Goal: Information Seeking & Learning: Learn about a topic

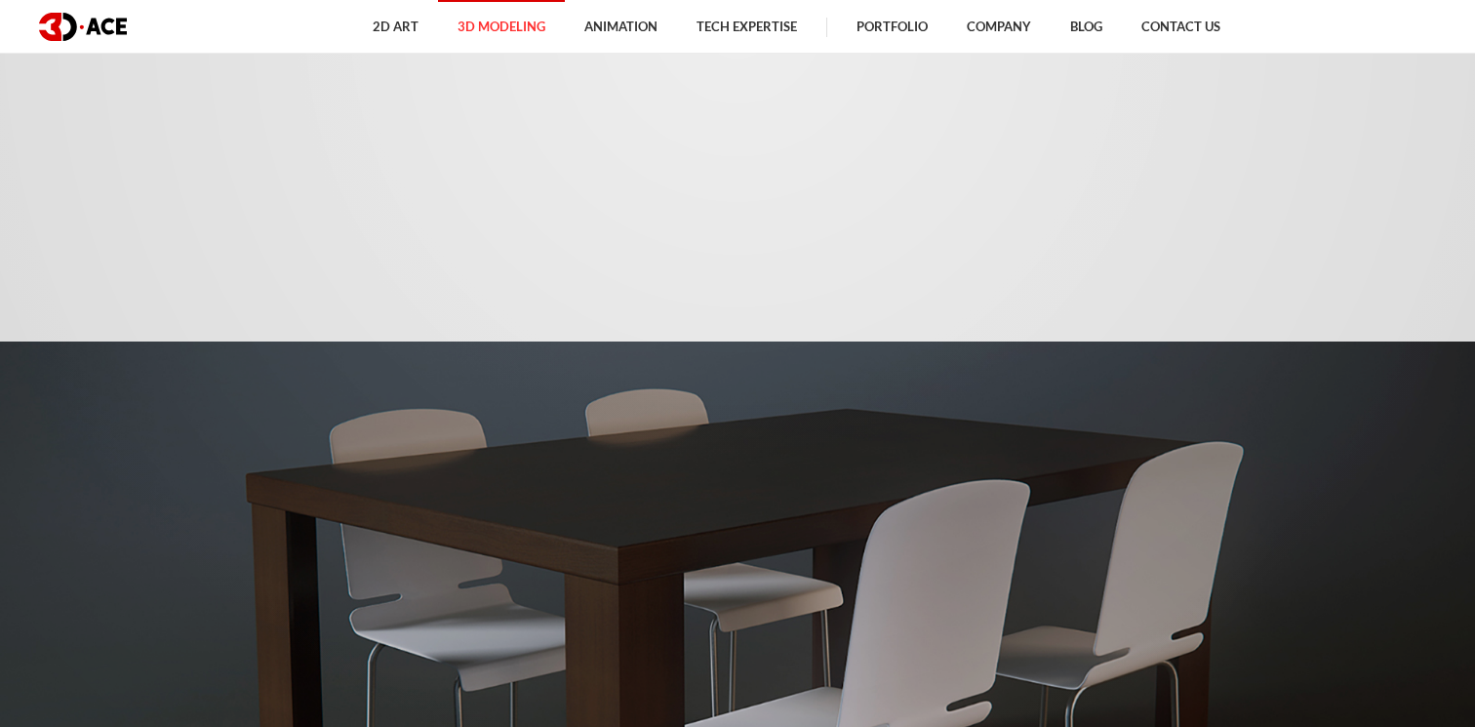
scroll to position [1381, 0]
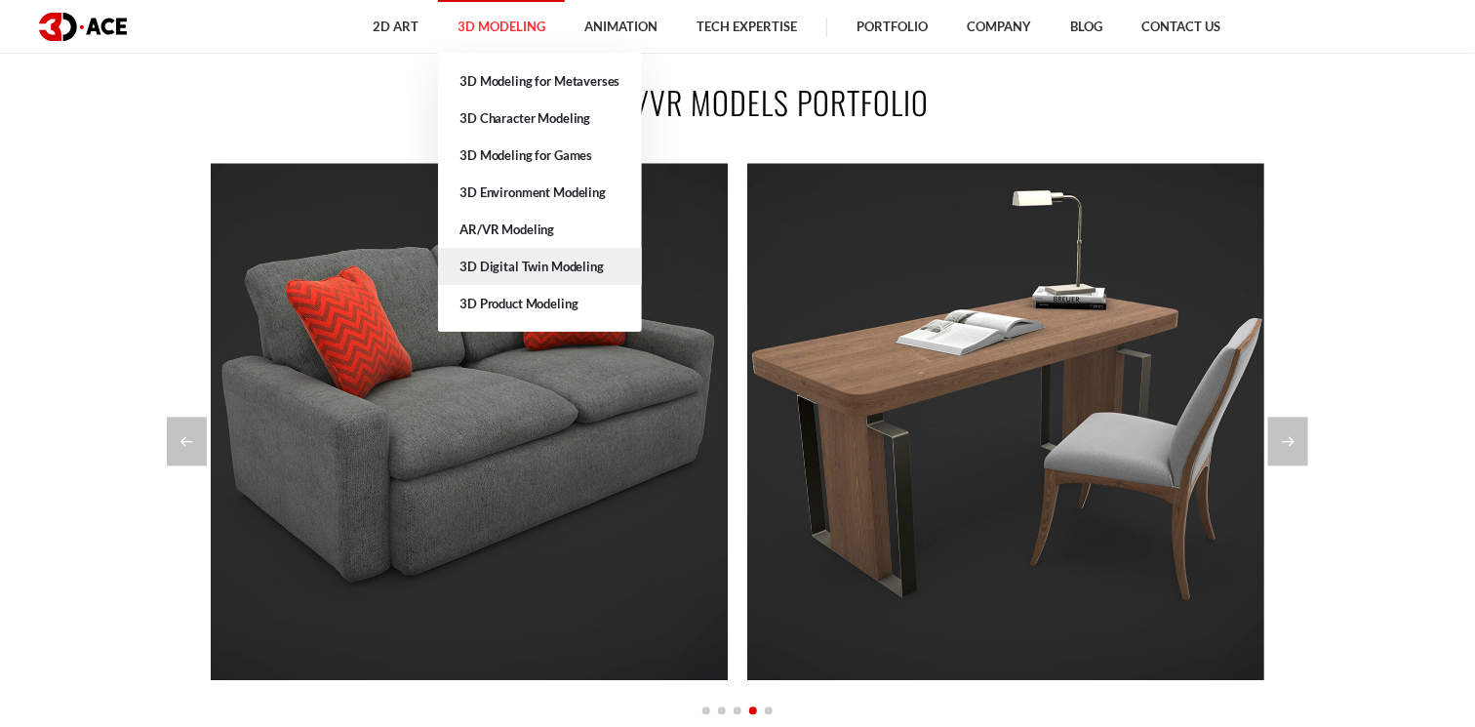
click at [507, 262] on link "3D Digital Twin Modeling" at bounding box center [539, 266] width 203 height 37
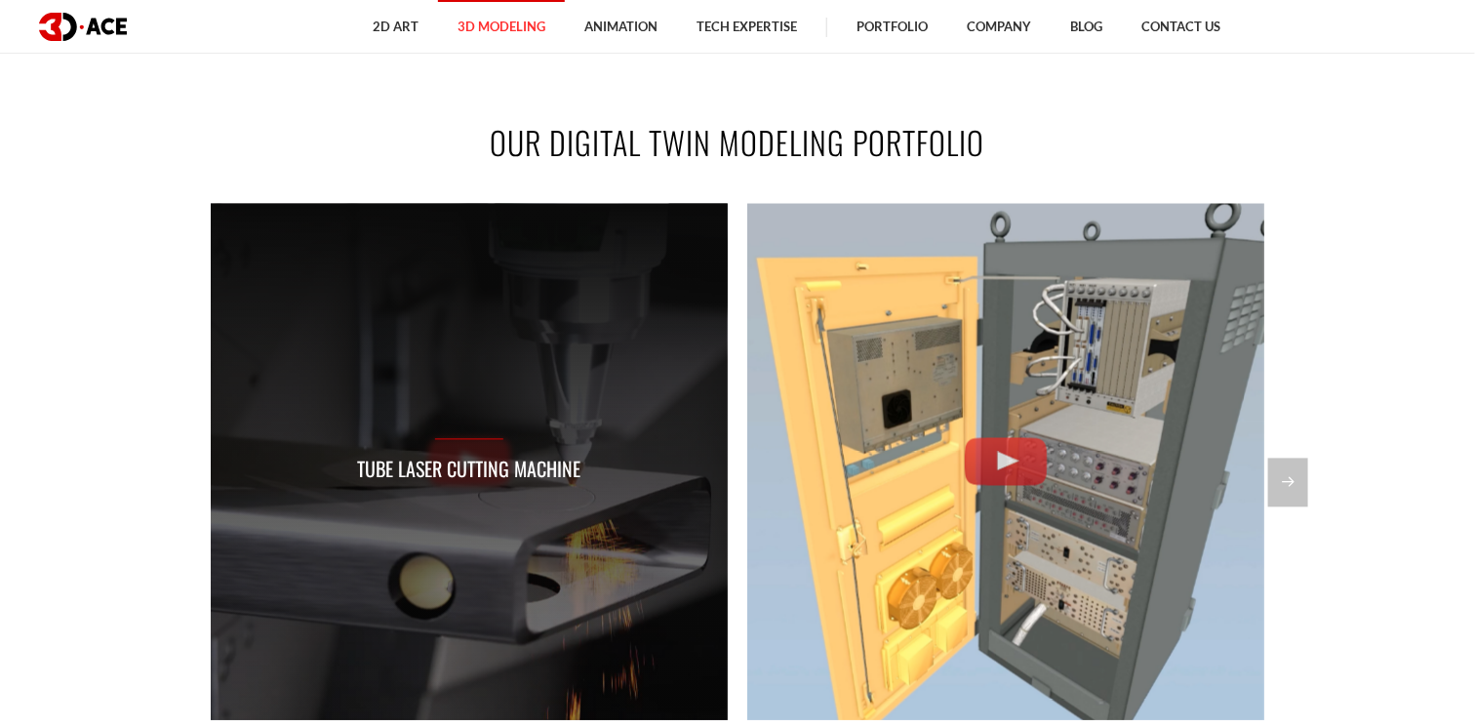
scroll to position [1463, 0]
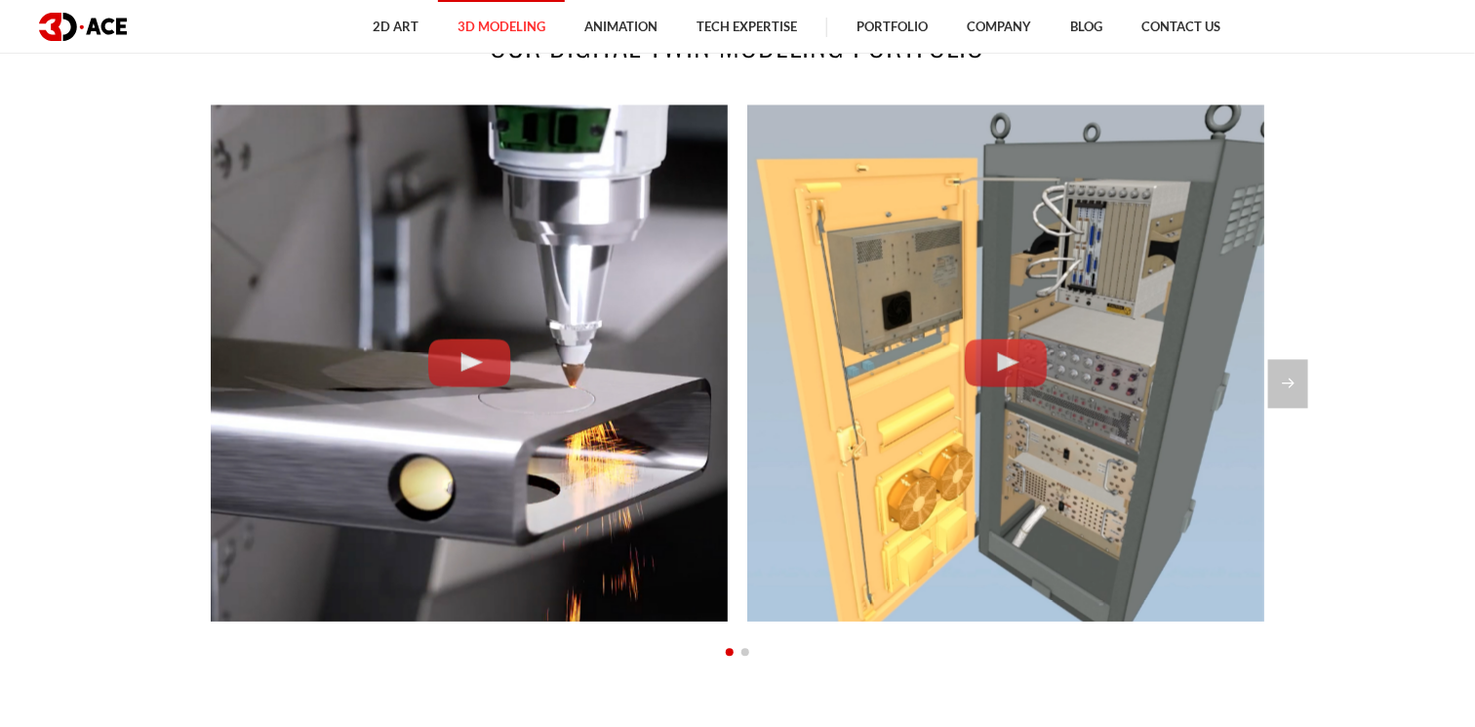
click at [1288, 561] on div "OUR DIGITAL TWIN MODELING PORTFOLIO Tube Laser Cutting Machine Control Unit – D…" at bounding box center [737, 389] width 1112 height 850
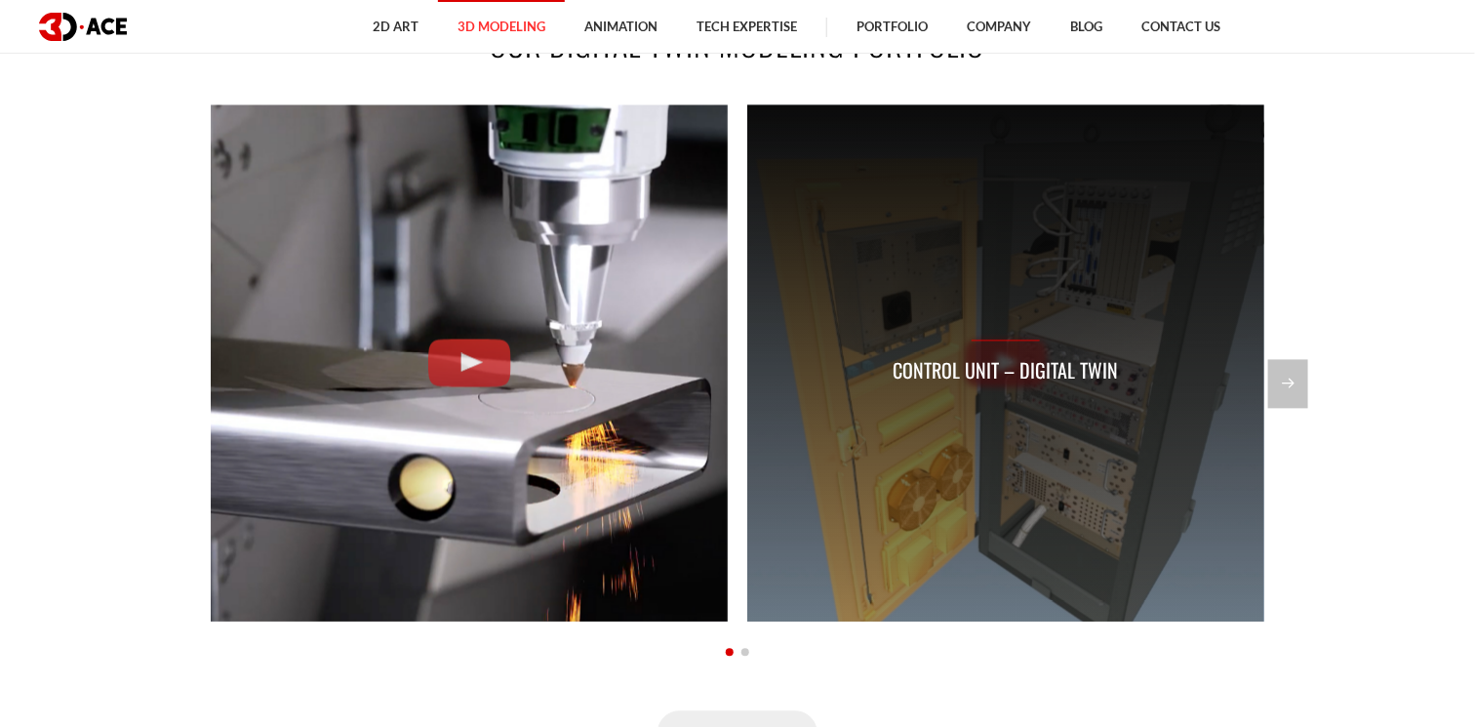
click at [1005, 365] on p "Control Unit – Digital Twin" at bounding box center [1006, 371] width 225 height 30
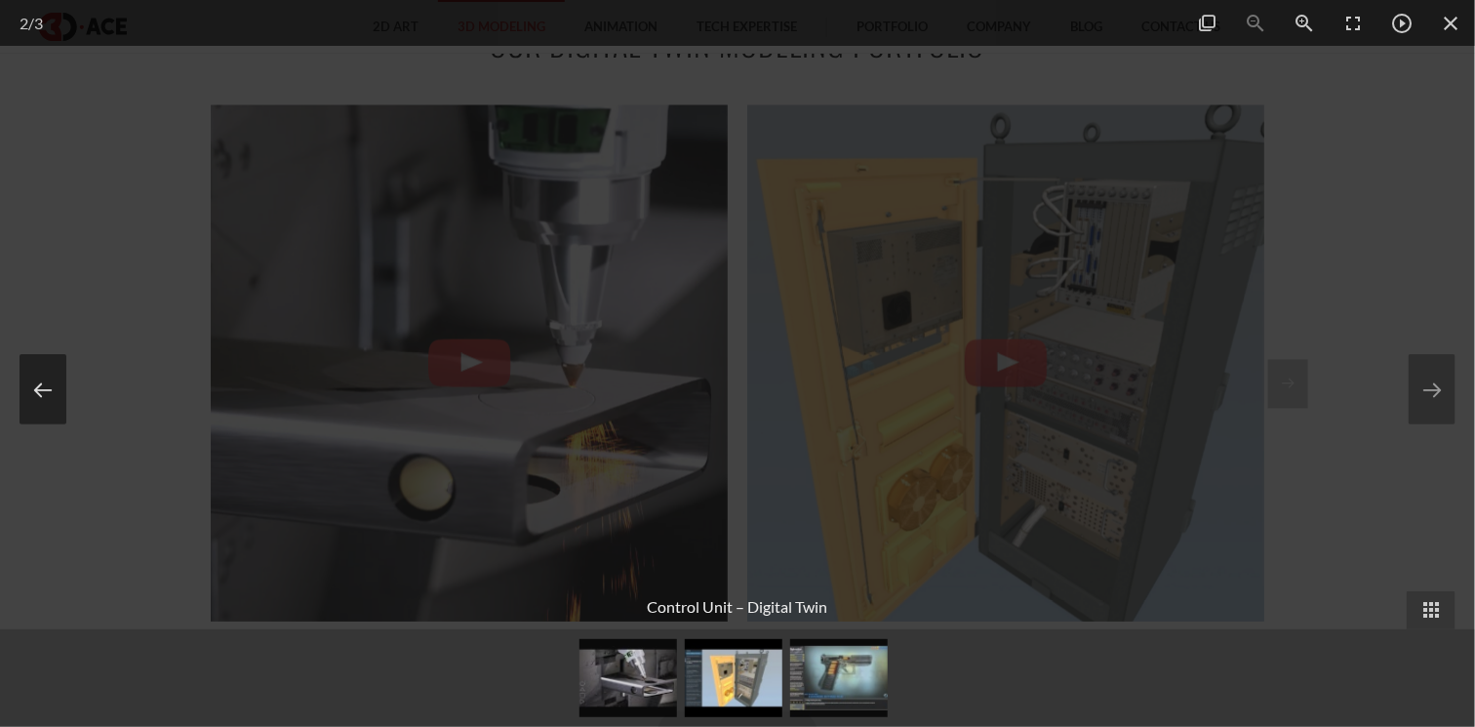
click at [38, 380] on button at bounding box center [43, 389] width 47 height 70
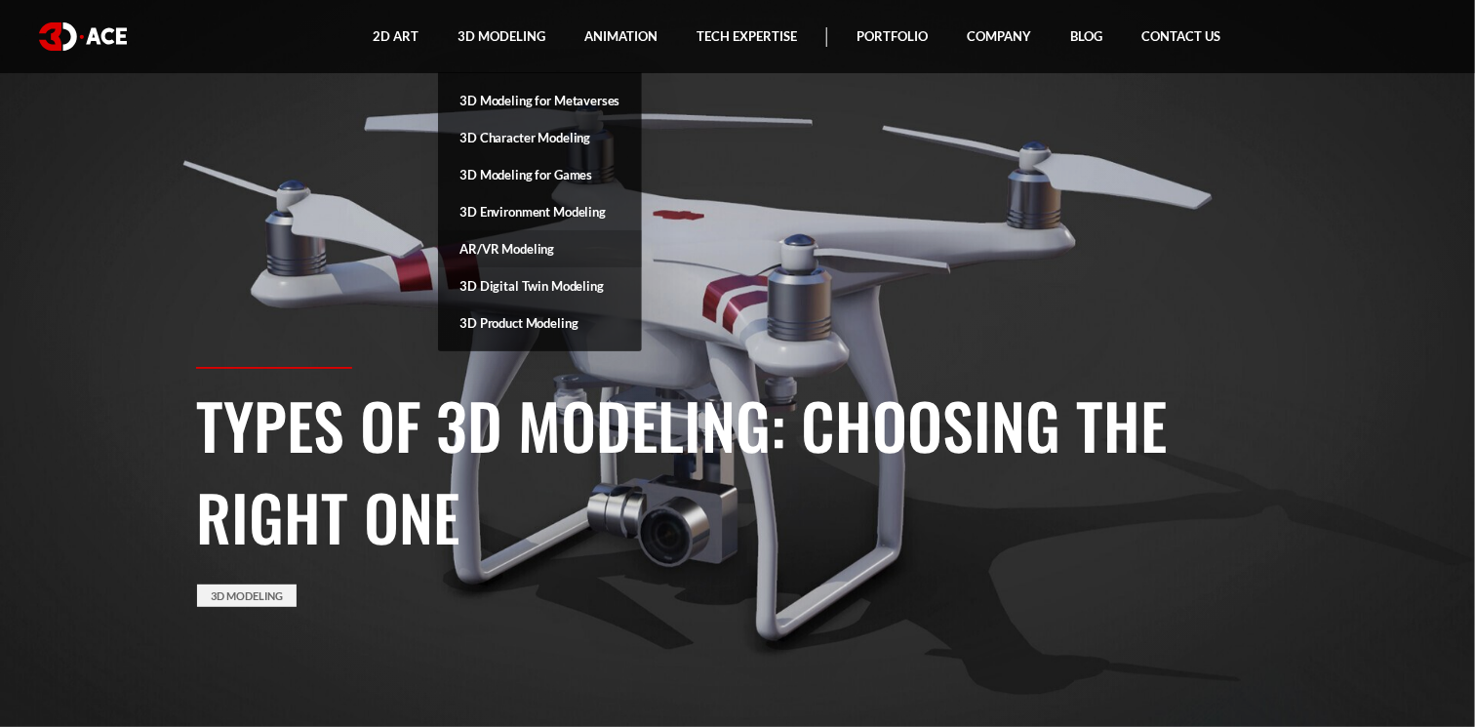
click at [502, 243] on link "AR/VR Modeling" at bounding box center [539, 248] width 203 height 37
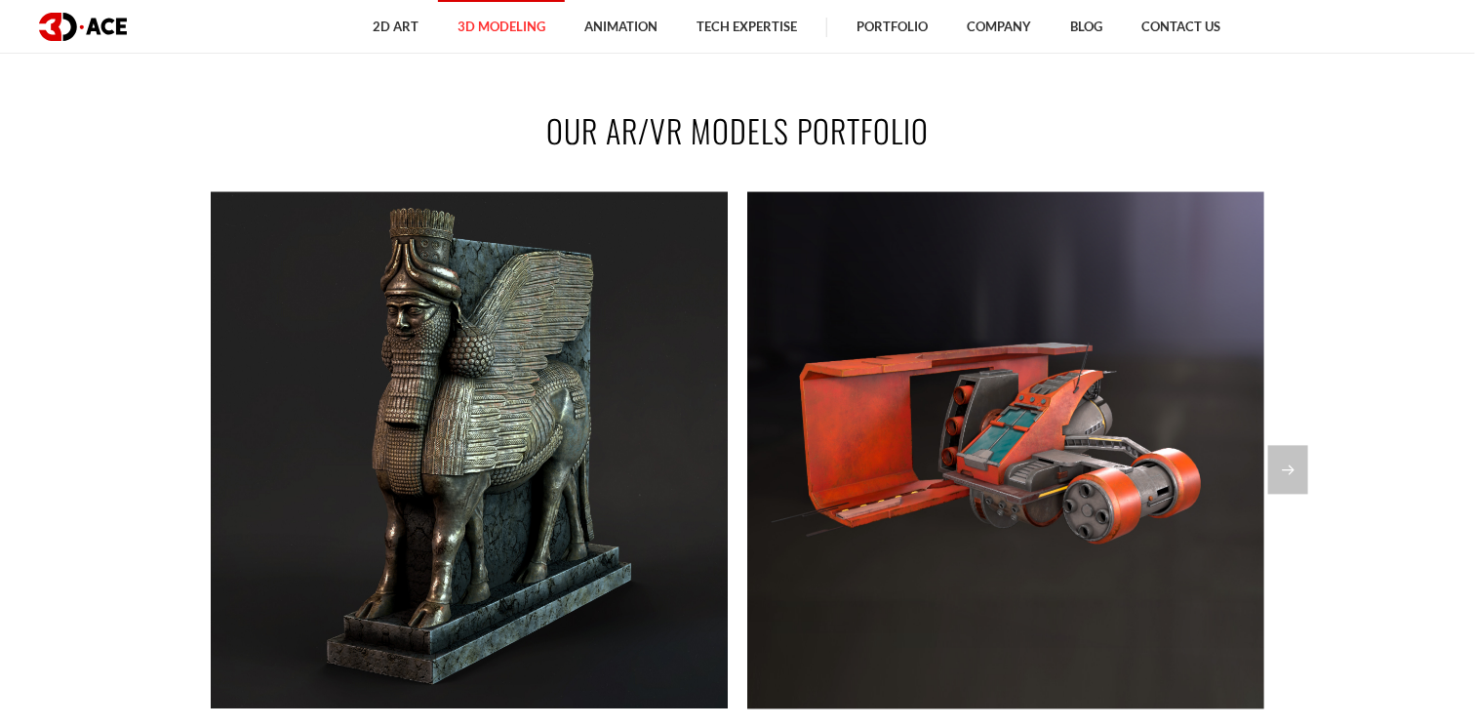
scroll to position [1381, 0]
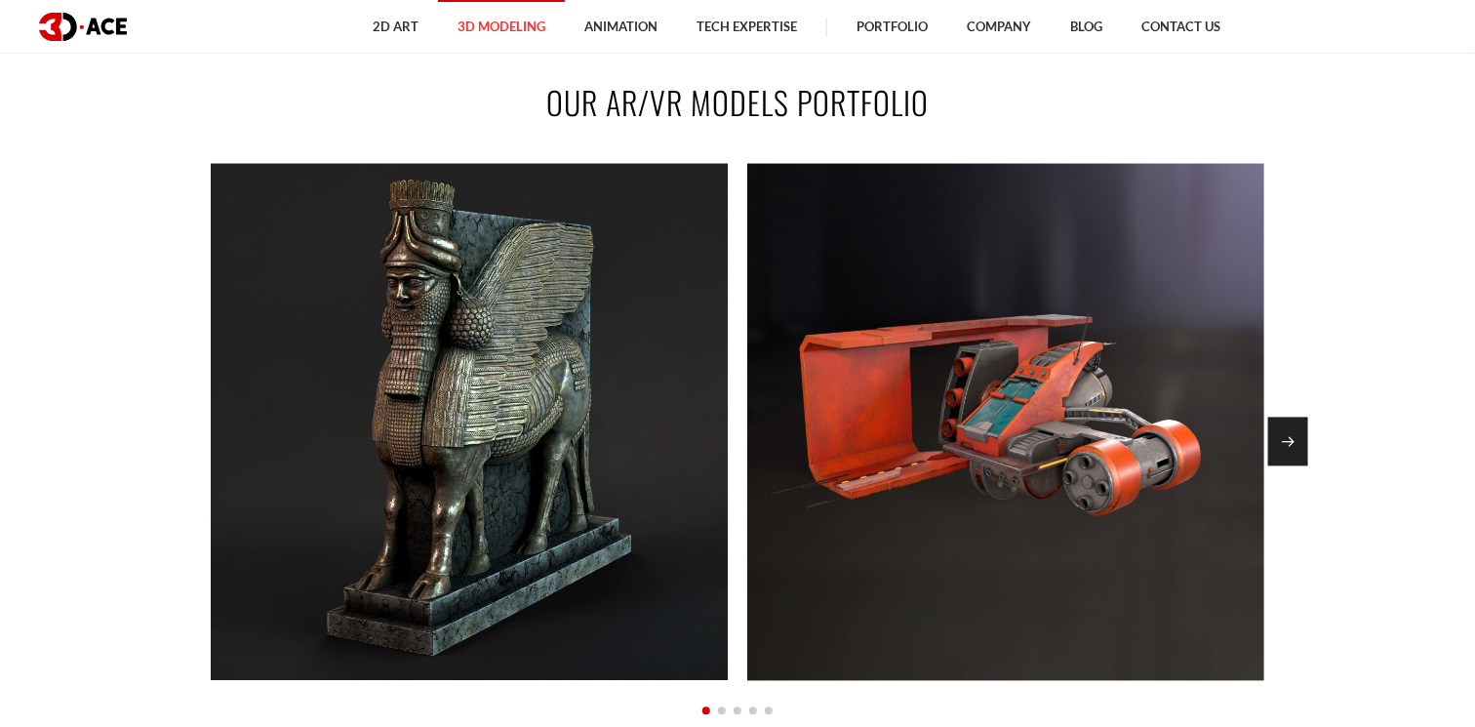
click at [1283, 465] on div "Next slide" at bounding box center [1288, 442] width 40 height 49
